Goal: Information Seeking & Learning: Learn about a topic

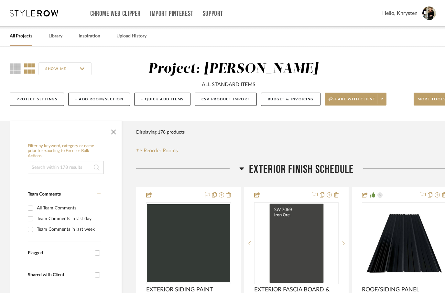
click at [20, 39] on link "All Projects" at bounding box center [21, 36] width 23 height 9
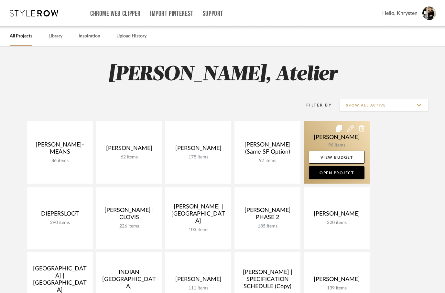
click at [339, 180] on link at bounding box center [336, 152] width 66 height 62
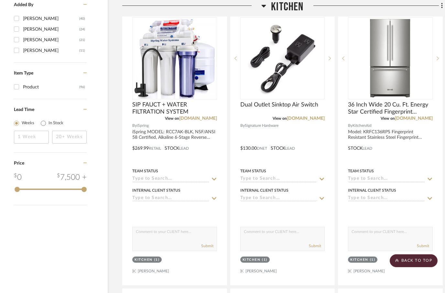
scroll to position [799, 12]
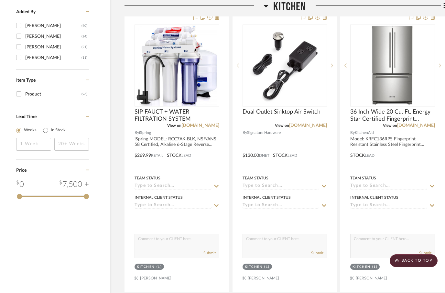
click at [264, 10] on fa-icon at bounding box center [265, 7] width 5 height 9
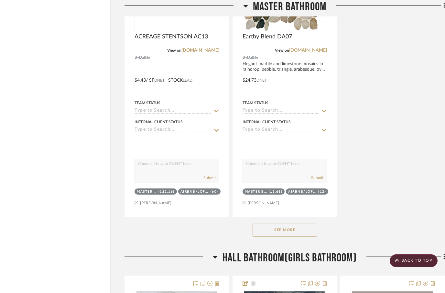
scroll to position [1554, 12]
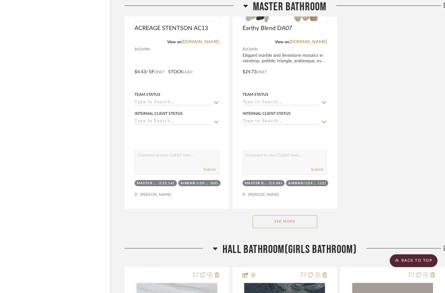
click at [279, 222] on button "See More" at bounding box center [284, 222] width 65 height 13
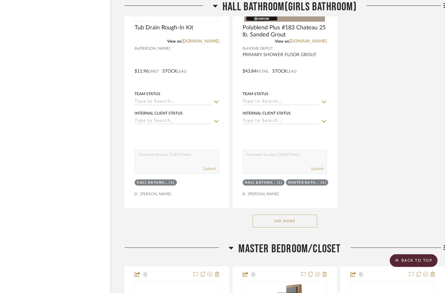
scroll to position [4764, 12]
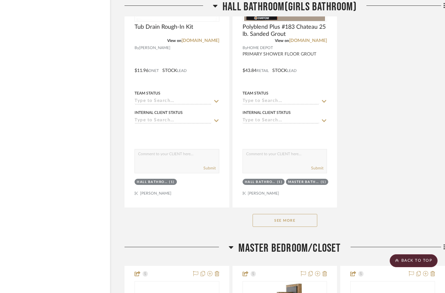
click at [269, 226] on button "See More" at bounding box center [284, 220] width 65 height 13
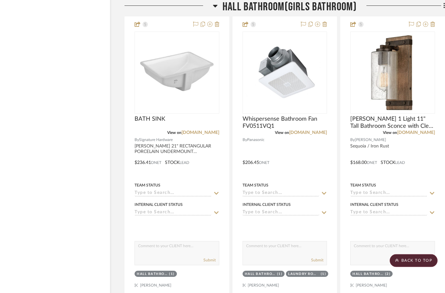
scroll to position [6100, 12]
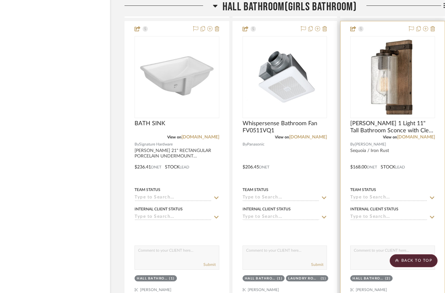
click at [0, 0] on img at bounding box center [0, 0] width 0 height 0
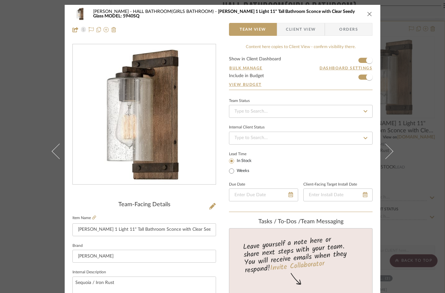
scroll to position [0, 0]
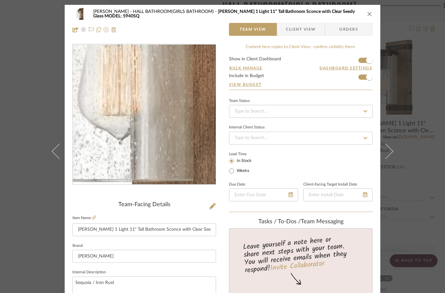
click at [368, 15] on icon "close" at bounding box center [369, 13] width 5 height 5
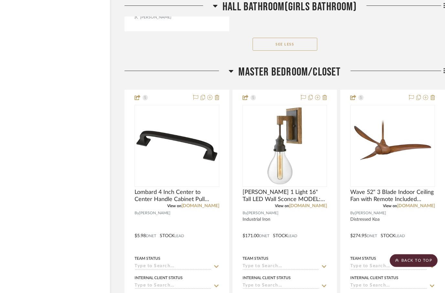
scroll to position [6661, 12]
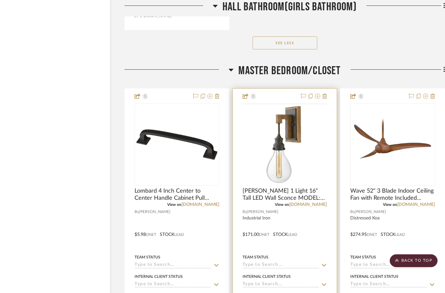
click at [0, 0] on img at bounding box center [0, 0] width 0 height 0
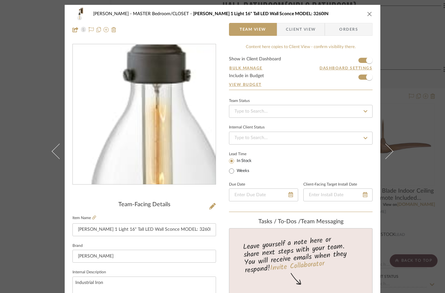
scroll to position [0, 0]
click at [91, 224] on input "Denton 1 Light 16" Tall LED Wall Sconce MODEL: 3260IN" at bounding box center [143, 230] width 143 height 13
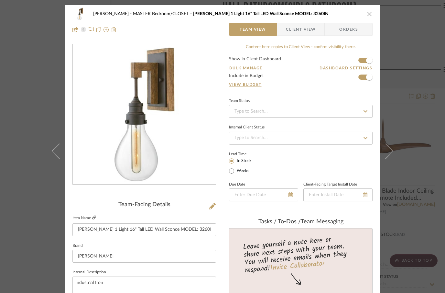
click at [96, 217] on icon at bounding box center [94, 218] width 4 height 4
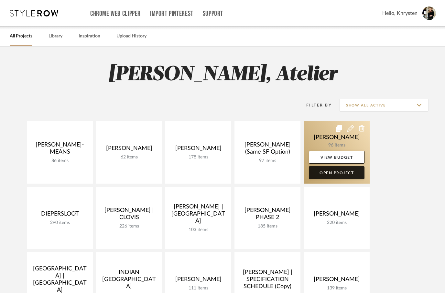
click at [336, 174] on link "Open Project" at bounding box center [337, 172] width 56 height 13
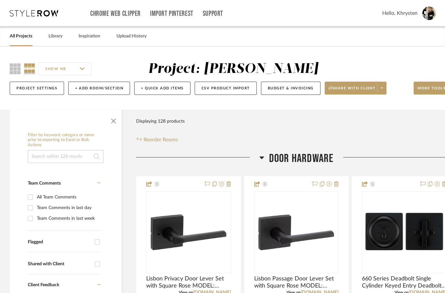
click at [264, 160] on h3 "DOOR HARDWARE" at bounding box center [296, 159] width 74 height 14
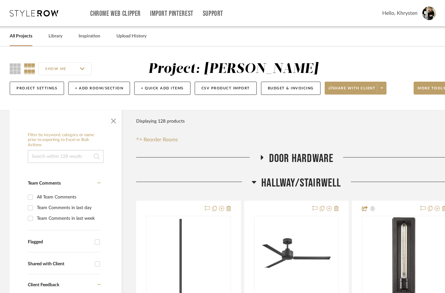
click at [256, 183] on h3 "Hallway/Stairwell" at bounding box center [295, 183] width 89 height 14
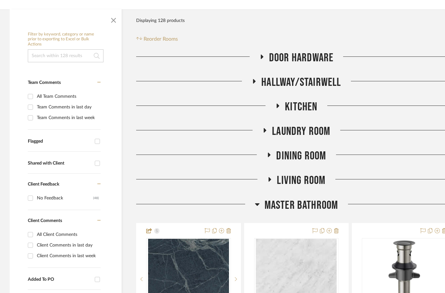
scroll to position [101, 0]
click at [257, 202] on icon at bounding box center [257, 205] width 5 height 8
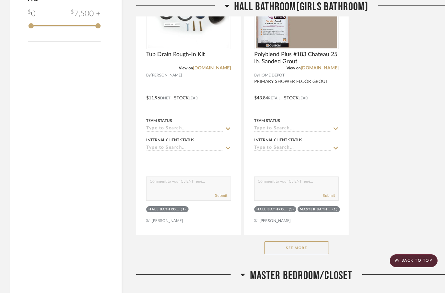
scroll to position [973, 0]
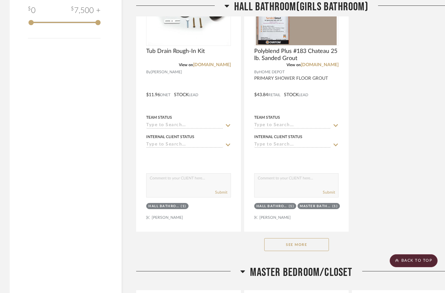
click at [295, 248] on button "See More" at bounding box center [296, 244] width 65 height 13
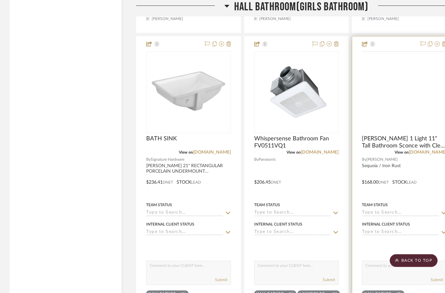
scroll to position [2319, 0]
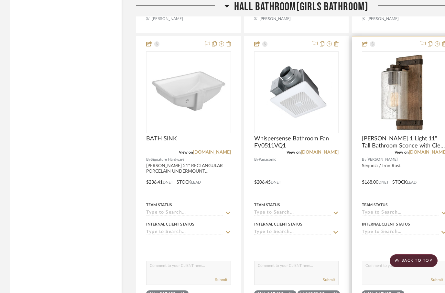
click at [0, 0] on img at bounding box center [0, 0] width 0 height 0
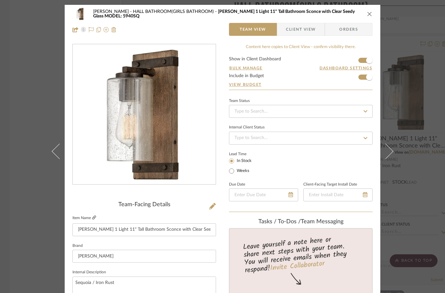
click at [94, 220] on link at bounding box center [94, 218] width 4 height 5
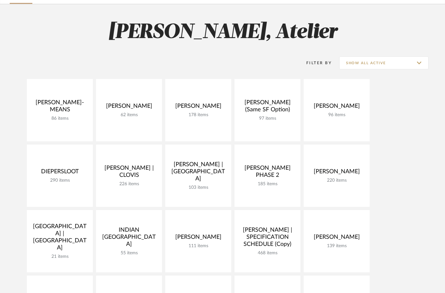
scroll to position [37, 0]
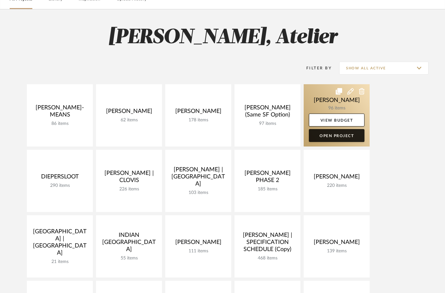
click at [325, 136] on link "Open Project" at bounding box center [337, 135] width 56 height 13
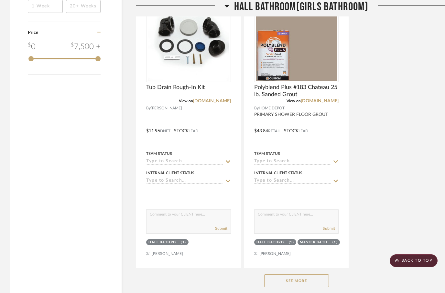
scroll to position [943, 0]
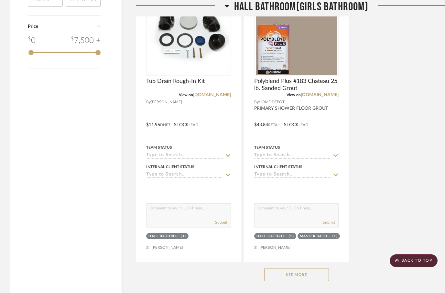
click at [283, 277] on button "See More" at bounding box center [296, 275] width 65 height 13
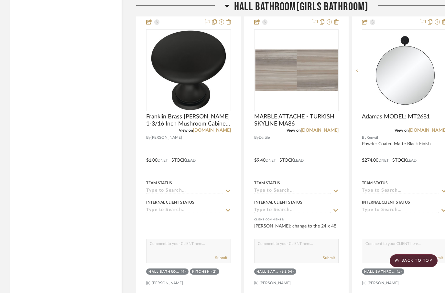
scroll to position [1236, 0]
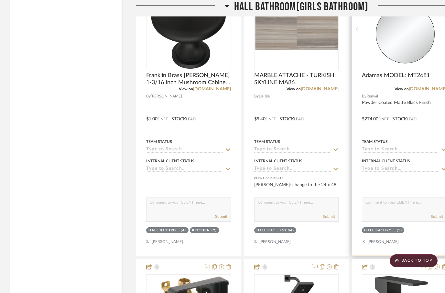
click at [434, 94] on div at bounding box center [404, 114] width 104 height 283
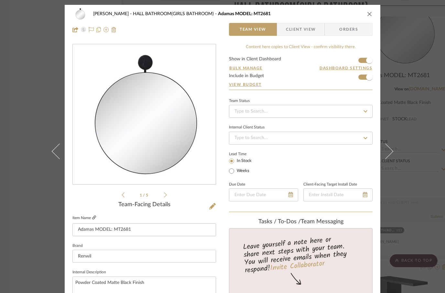
click at [95, 218] on icon at bounding box center [94, 218] width 4 height 4
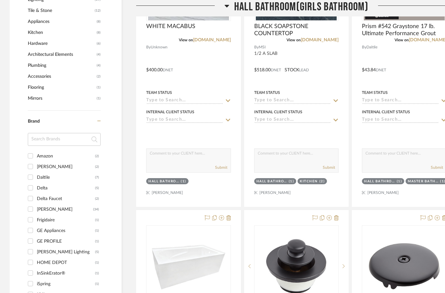
scroll to position [425, 0]
click at [33, 252] on input "Hinkley Lighting (5)" at bounding box center [30, 252] width 10 height 10
checkbox input "true"
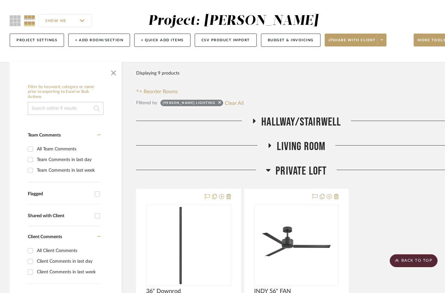
scroll to position [49, 0]
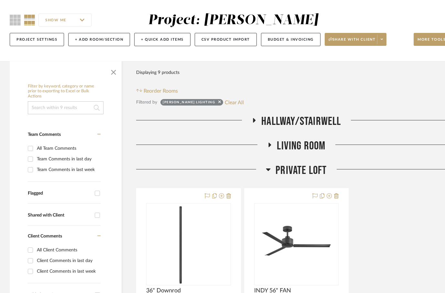
click at [272, 168] on h3 "Private Loft" at bounding box center [296, 171] width 61 height 14
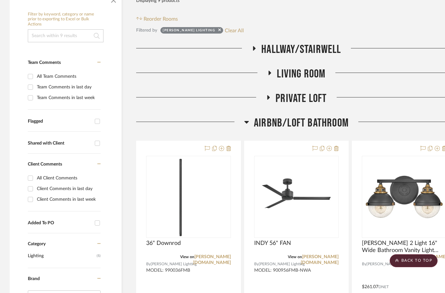
scroll to position [121, 0]
click at [246, 122] on icon at bounding box center [246, 122] width 5 height 3
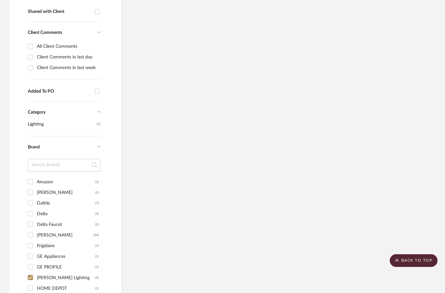
scroll to position [252, 0]
click at [32, 237] on input "Ferguson (34)" at bounding box center [30, 236] width 10 height 10
checkbox input "true"
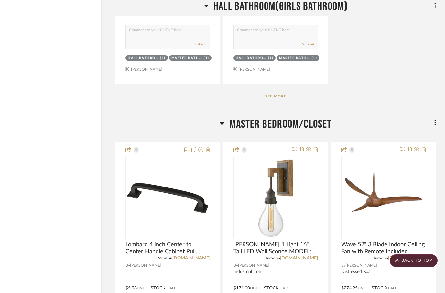
scroll to position [1084, 21]
click at [226, 123] on h3 "MASTER Bedroom/CLOSET" at bounding box center [275, 125] width 112 height 14
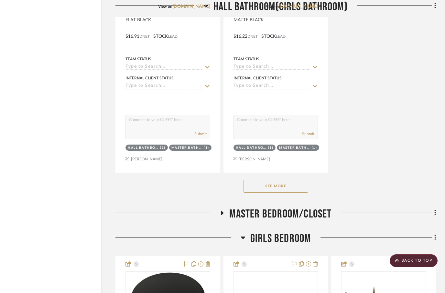
click at [226, 215] on h3 "MASTER Bedroom/CLOSET" at bounding box center [275, 214] width 112 height 14
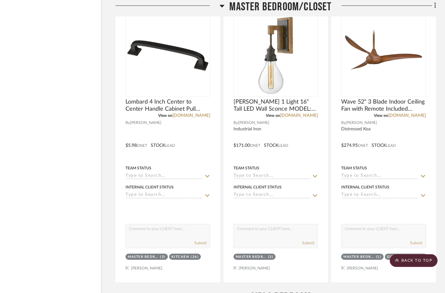
scroll to position [1230, 21]
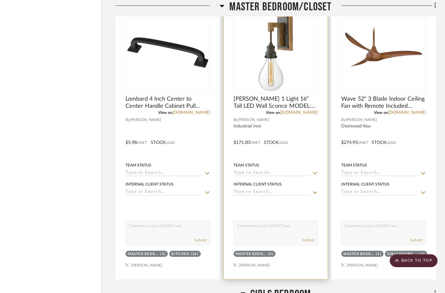
click at [296, 131] on div at bounding box center [276, 138] width 104 height 283
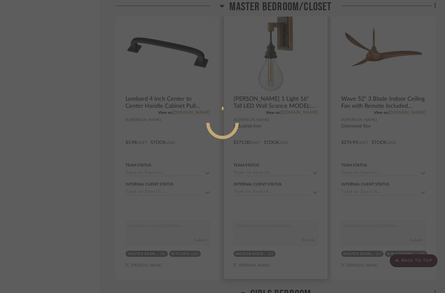
scroll to position [0, 0]
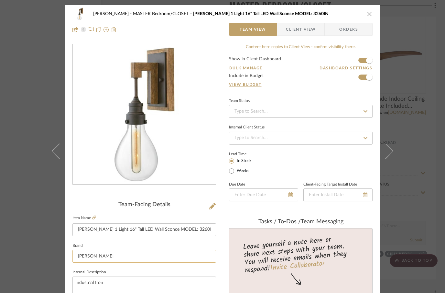
click at [86, 261] on input "Ferguson" at bounding box center [143, 256] width 143 height 13
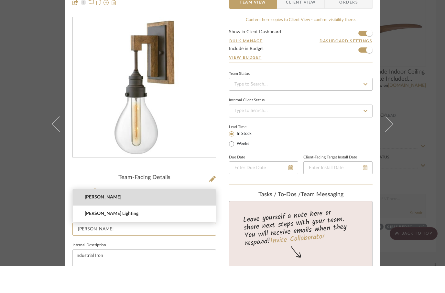
type input "Hinkley"
click at [87, 222] on span "Hinkley" at bounding box center [147, 224] width 124 height 5
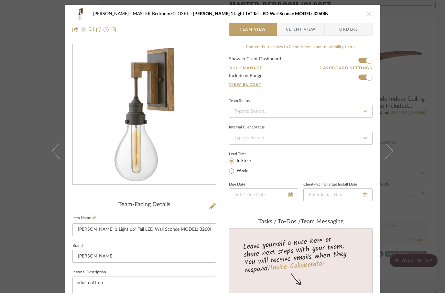
click at [371, 15] on icon "close" at bounding box center [369, 13] width 5 height 5
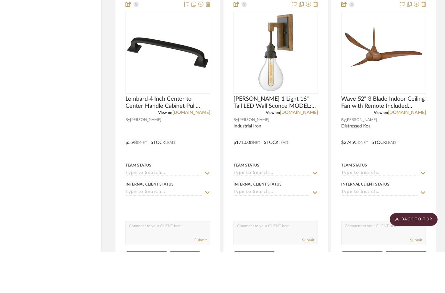
scroll to position [1230, 21]
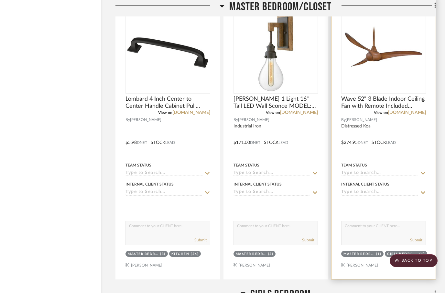
click at [373, 57] on img at bounding box center [383, 52] width 81 height 81
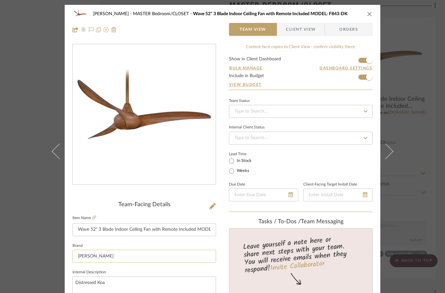
click at [90, 255] on input "[PERSON_NAME]" at bounding box center [143, 256] width 143 height 13
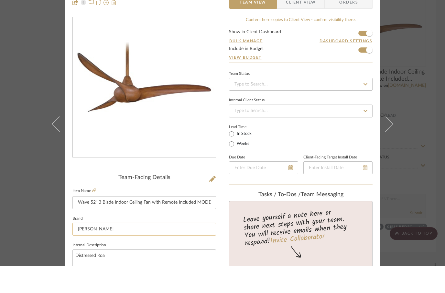
click at [90, 250] on input "[PERSON_NAME]" at bounding box center [143, 256] width 143 height 13
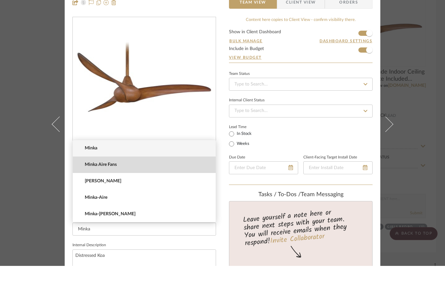
click at [95, 184] on mat-option "Minka Aire Fans" at bounding box center [144, 192] width 143 height 16
type input "Minka Aire Fans"
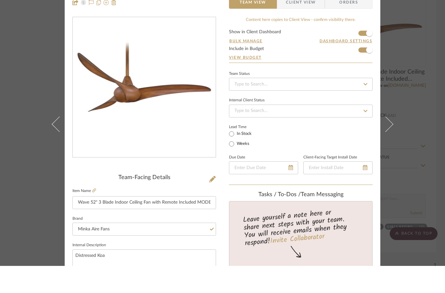
click at [312, 150] on div "Lead Time In Stock Weeks" at bounding box center [300, 162] width 143 height 25
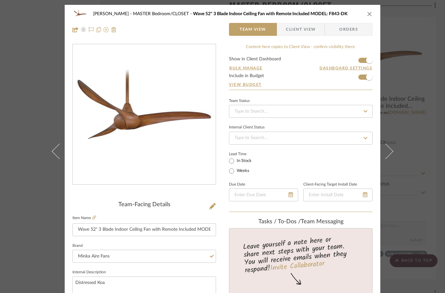
click at [369, 15] on icon "close" at bounding box center [369, 13] width 5 height 5
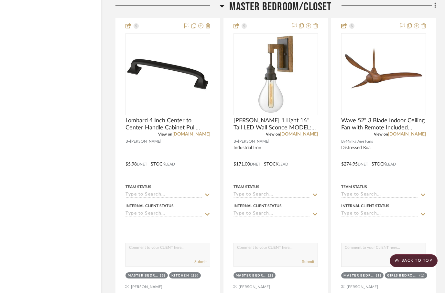
scroll to position [1206, 21]
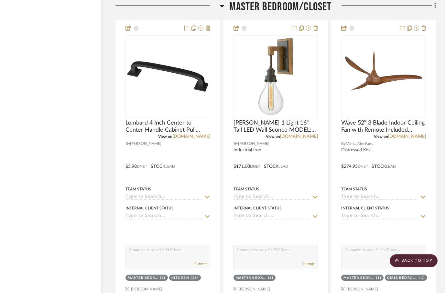
click at [224, 6] on icon at bounding box center [221, 6] width 5 height 8
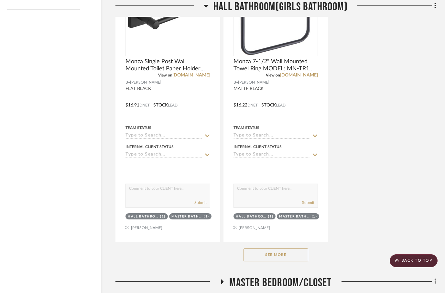
scroll to position [935, 21]
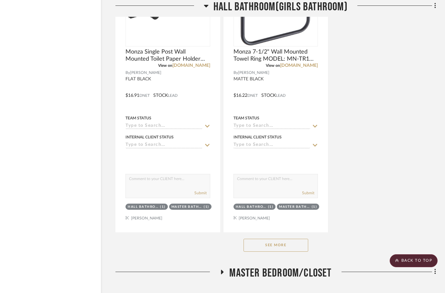
click at [276, 251] on button "See More" at bounding box center [275, 245] width 65 height 13
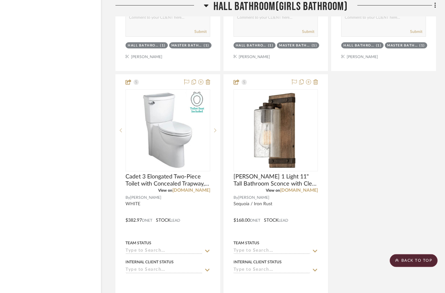
scroll to position [1097, 21]
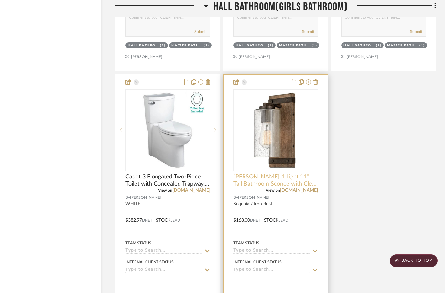
click at [251, 182] on span "Sawyer 1 Light 11" Tall Bathroom Sconce with Clear Seedy Glass MODEL: 5940SQ" at bounding box center [275, 181] width 85 height 14
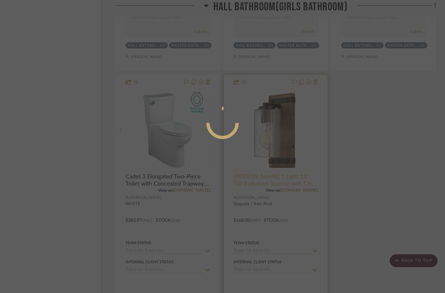
scroll to position [0, 0]
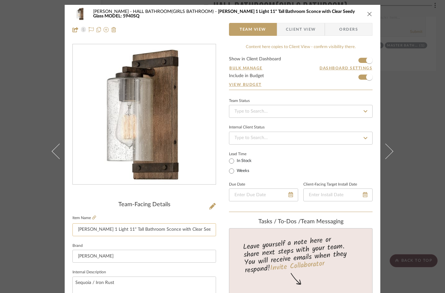
click at [182, 230] on input "Sawyer 1 Light 11" Tall Bathroom Sconce with Clear Seedy Glass MODEL: 5940SQ" at bounding box center [143, 230] width 143 height 13
click at [369, 14] on icon "close" at bounding box center [369, 13] width 5 height 5
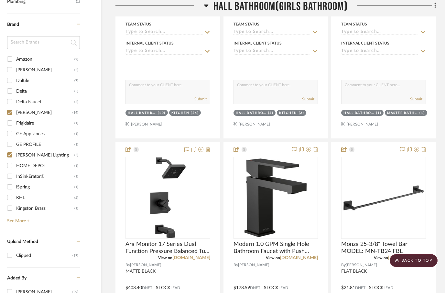
scroll to position [456, 21]
click at [17, 221] on link "See More +" at bounding box center [42, 219] width 74 height 10
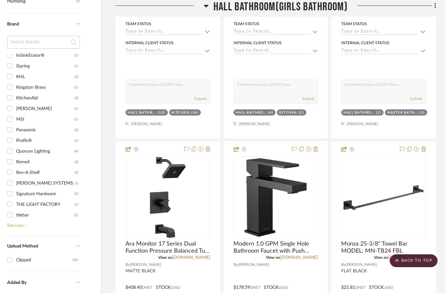
scroll to position [121, 0]
click at [11, 160] on input "Renwil (3)" at bounding box center [10, 162] width 10 height 10
checkbox input "true"
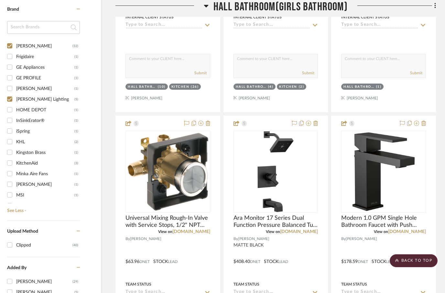
scroll to position [52, 0]
click at [10, 101] on input "Hinkley Lighting (5)" at bounding box center [10, 98] width 10 height 10
checkbox input "false"
click at [9, 49] on input "Ferguson (32)" at bounding box center [10, 45] width 10 height 10
checkbox input "false"
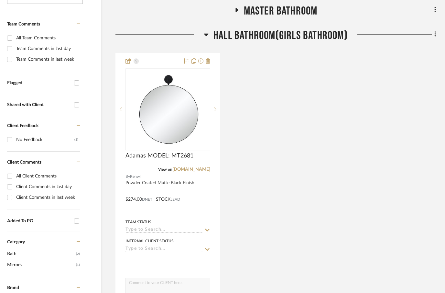
scroll to position [157, 21]
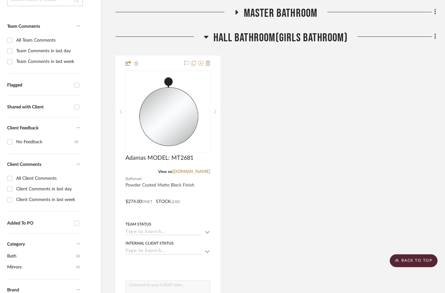
click at [234, 18] on fa-icon at bounding box center [236, 14] width 5 height 9
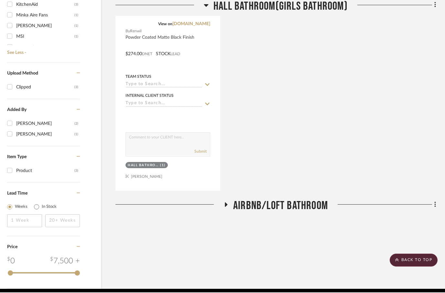
scroll to position [622, 21]
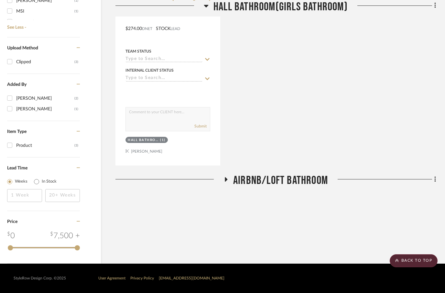
click at [222, 182] on icon at bounding box center [226, 179] width 8 height 5
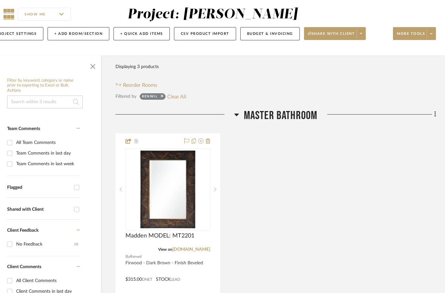
scroll to position [54, 21]
